Goal: Communication & Community: Participate in discussion

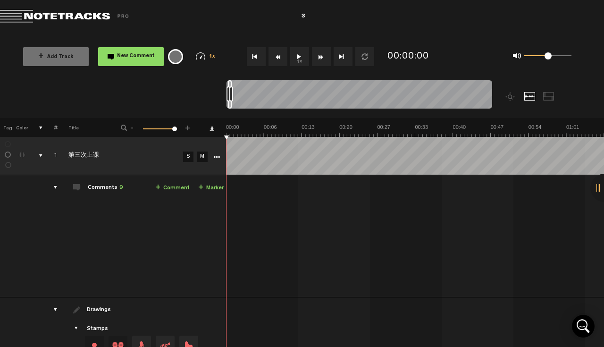
click at [39, 157] on div "comments, stamps & drawings" at bounding box center [37, 155] width 15 height 9
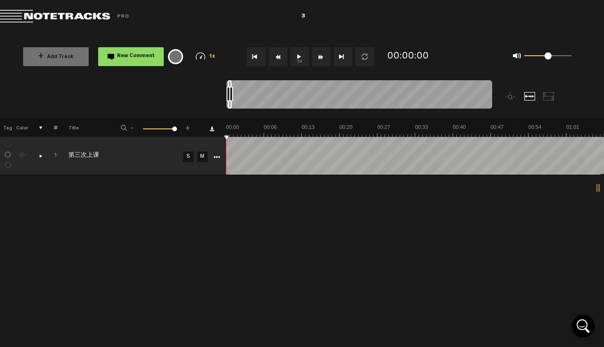
click at [39, 157] on div "comments, stamps & drawings" at bounding box center [37, 155] width 15 height 9
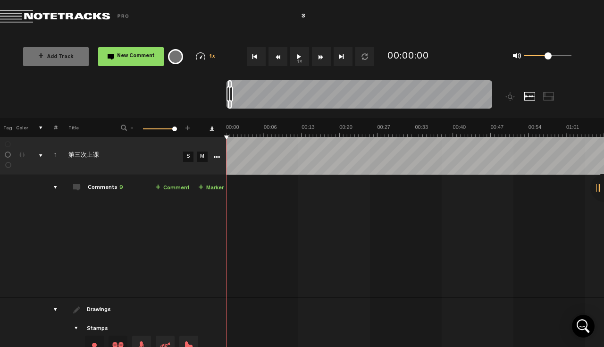
click at [39, 157] on div "comments, stamps & drawings" at bounding box center [37, 155] width 15 height 9
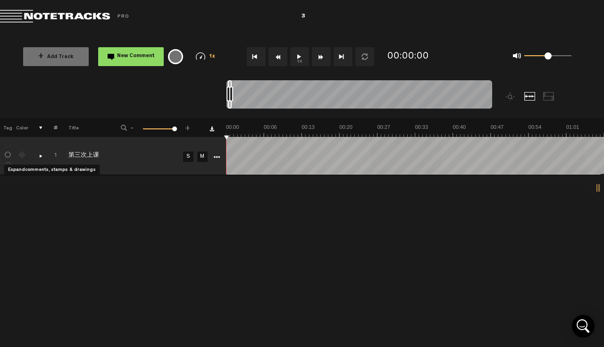
click at [39, 157] on div "comments, stamps & drawings" at bounding box center [37, 155] width 15 height 9
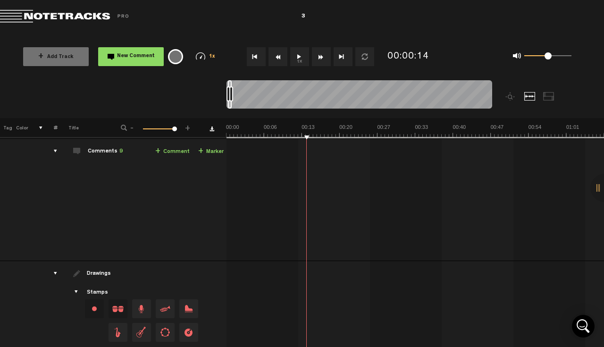
scroll to position [22, 0]
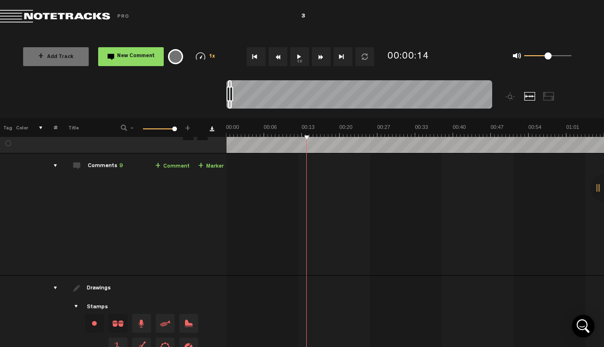
click at [174, 167] on link "+ Comment" at bounding box center [172, 166] width 34 height 11
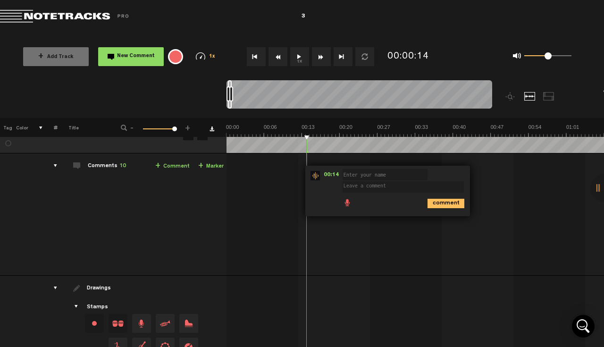
click at [290, 172] on div "00:14 - NaN:NaN • : "" (Unknown) comment 07:27 - 17:32 • Zhengyu Zhang: "真假声和混声…" at bounding box center [416, 218] width 376 height 114
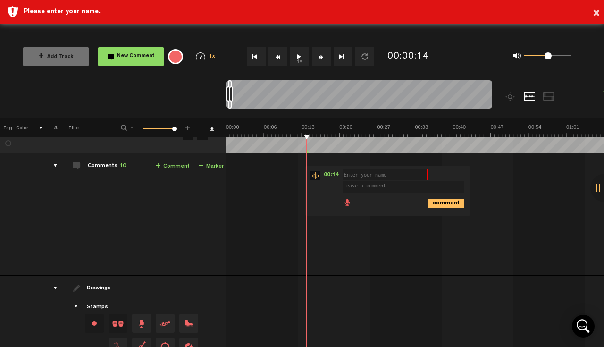
click at [360, 172] on input "text" at bounding box center [384, 174] width 85 height 11
type input "l"
type input "meiqi"
click at [384, 188] on textarea at bounding box center [402, 186] width 121 height 11
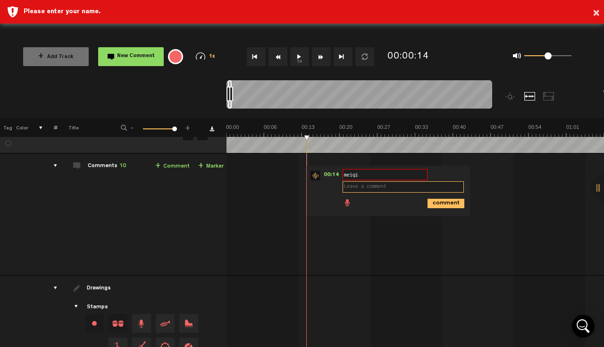
type textarea "y"
type textarea "这里"
click at [448, 202] on icon "comment" at bounding box center [445, 203] width 37 height 9
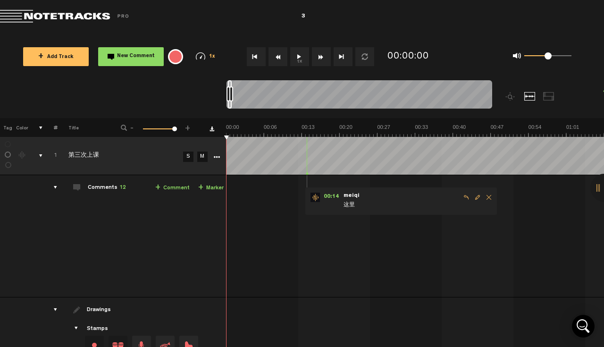
click at [296, 58] on button "1x" at bounding box center [299, 56] width 19 height 19
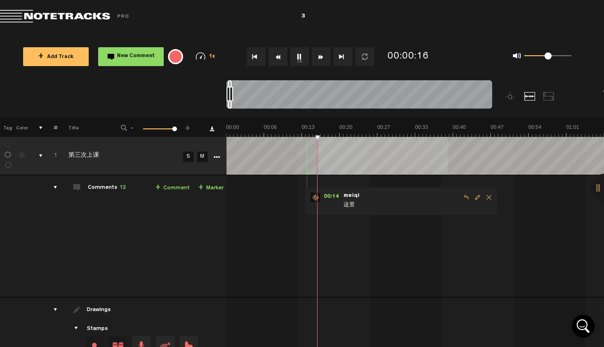
scroll to position [0, 33]
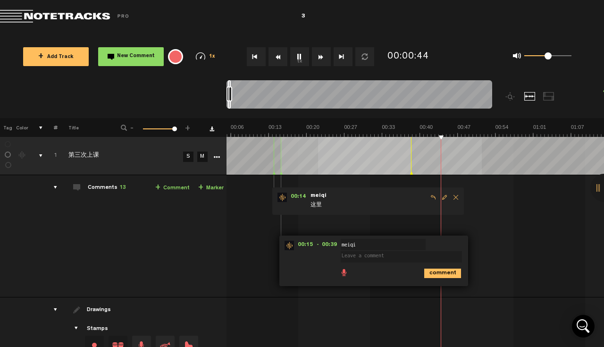
click at [488, 137] on div "+ New drawing Tag Color # Title - 1 100 100 + 1 第三次上课 S M Export to Headliner U…" at bounding box center [302, 265] width 604 height 294
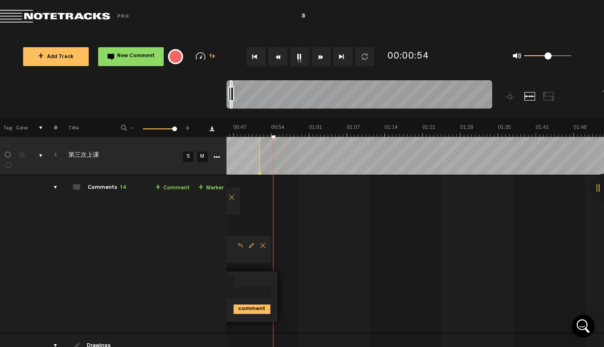
scroll to position [0, 0]
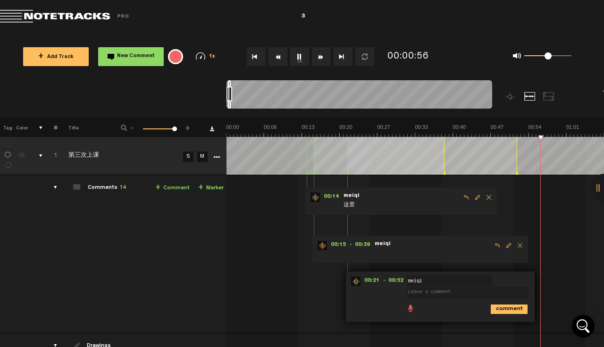
click at [520, 242] on span "Delete comment" at bounding box center [519, 245] width 11 height 7
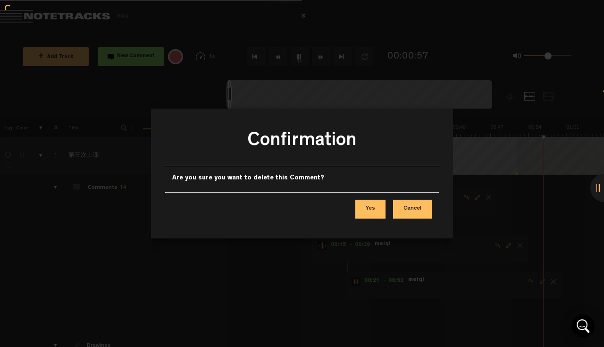
click at [520, 242] on div at bounding box center [302, 173] width 604 height 347
click at [413, 210] on button "Cancel" at bounding box center [412, 208] width 39 height 19
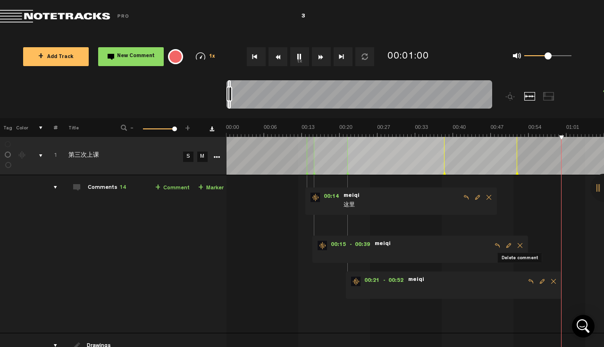
click at [518, 246] on span "Delete comment" at bounding box center [519, 245] width 11 height 7
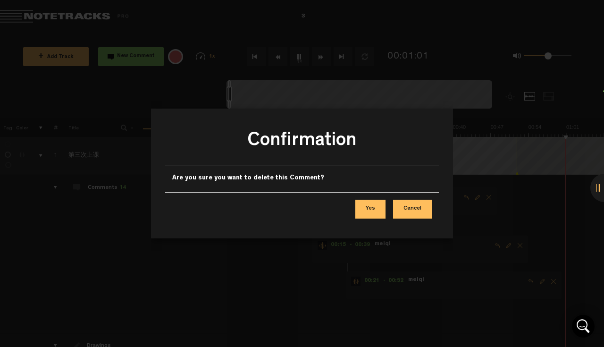
scroll to position [0, 151]
click at [375, 213] on button "Yes" at bounding box center [370, 208] width 30 height 19
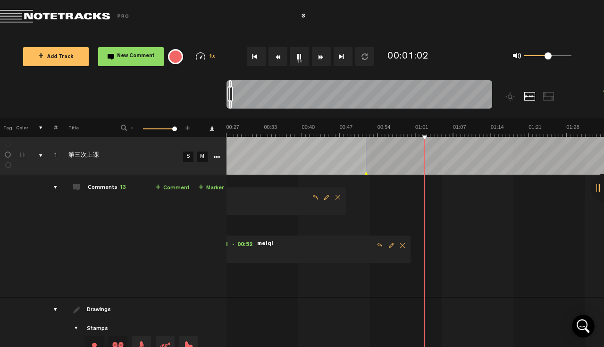
click at [402, 245] on span "Delete comment" at bounding box center [402, 245] width 11 height 7
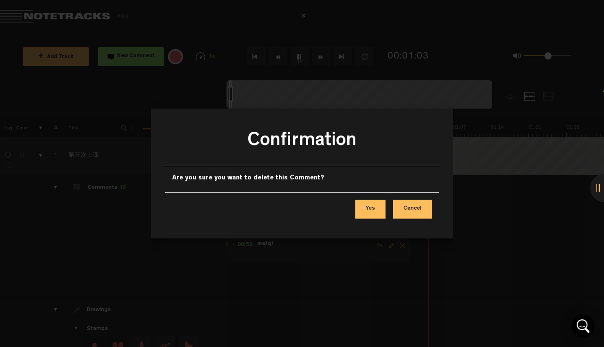
click at [377, 213] on button "Yes" at bounding box center [370, 208] width 30 height 19
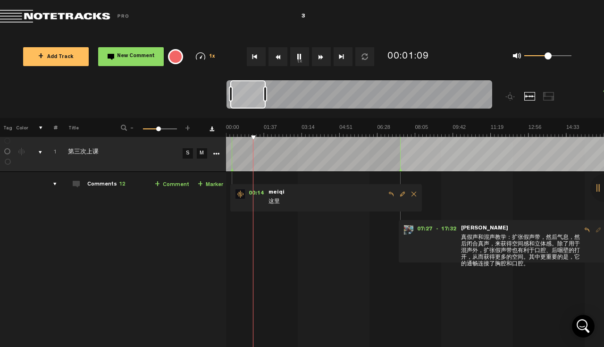
scroll to position [0, 23]
drag, startPoint x: 232, startPoint y: 95, endPoint x: 265, endPoint y: 96, distance: 33.0
click at [265, 96] on div at bounding box center [265, 93] width 4 height 15
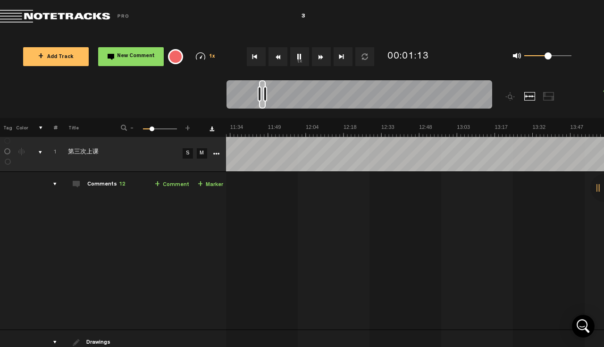
scroll to position [0, 0]
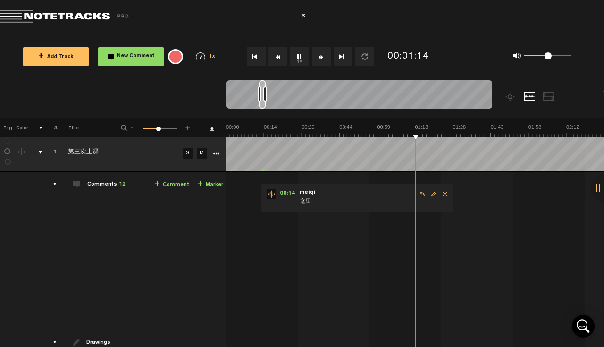
drag, startPoint x: 232, startPoint y: 95, endPoint x: 261, endPoint y: 95, distance: 29.2
click at [261, 95] on div at bounding box center [260, 93] width 4 height 15
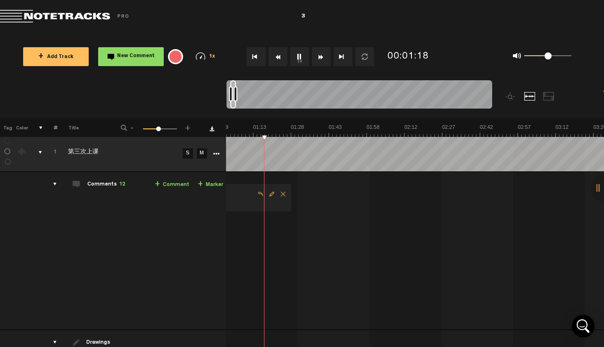
scroll to position [0, 162]
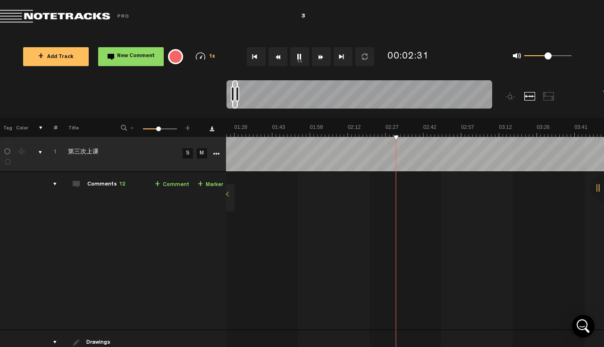
scroll to position [0, 351]
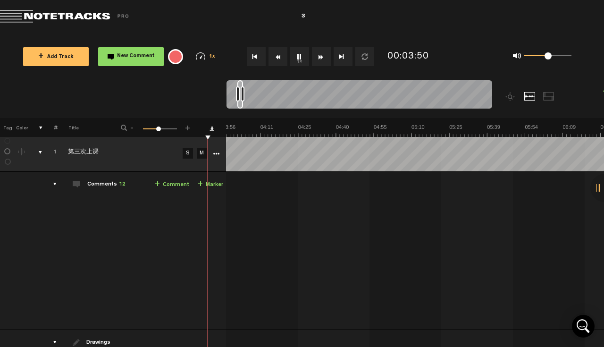
scroll to position [0, 551]
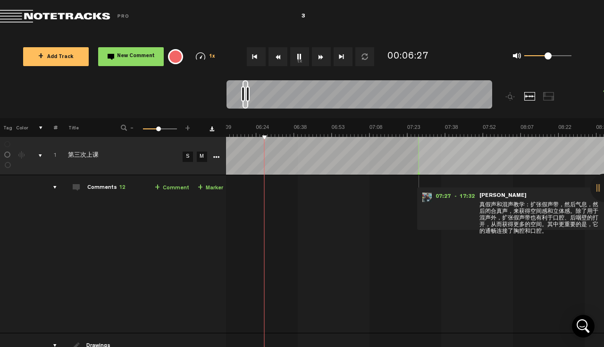
scroll to position [0, 952]
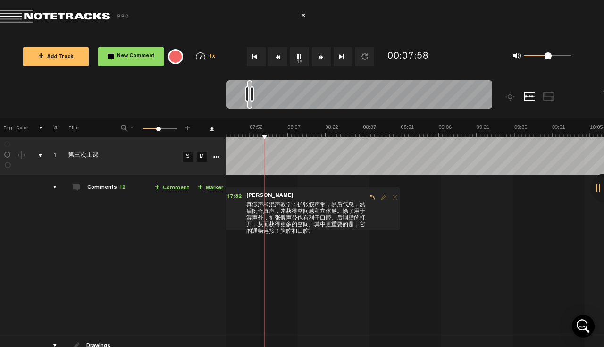
scroll to position [0, 1185]
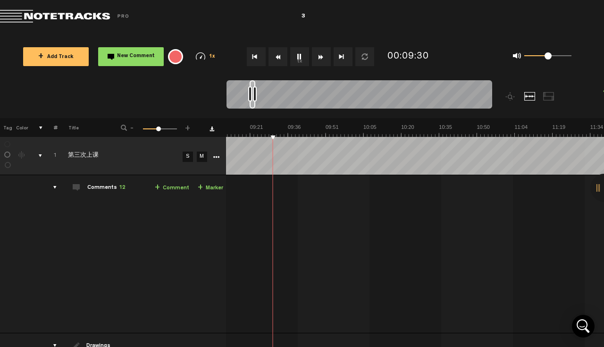
scroll to position [0, 1420]
